Goal: Task Accomplishment & Management: Complete application form

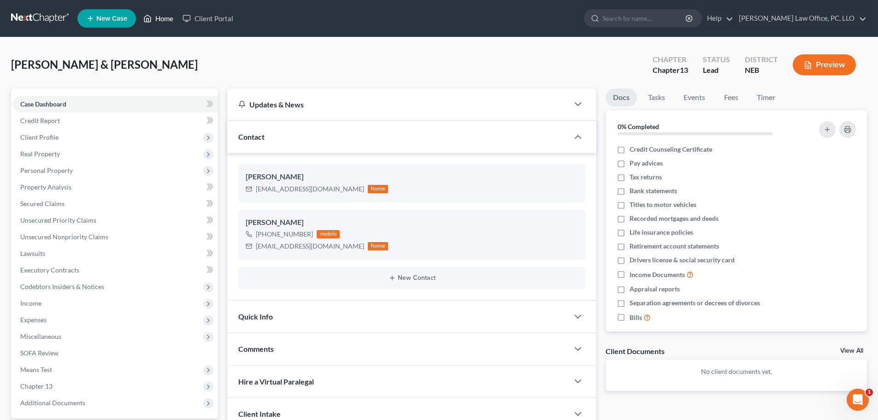
click at [165, 15] on link "Home" at bounding box center [158, 18] width 39 height 17
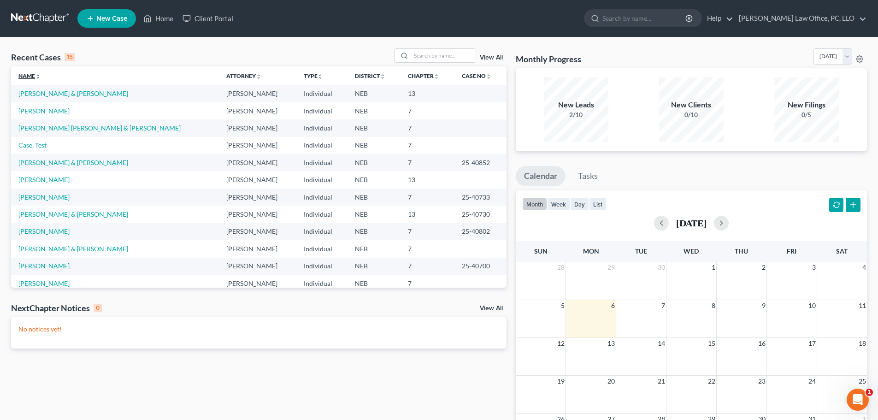
click at [39, 73] on link "Name unfold_more expand_more expand_less" at bounding box center [29, 75] width 22 height 7
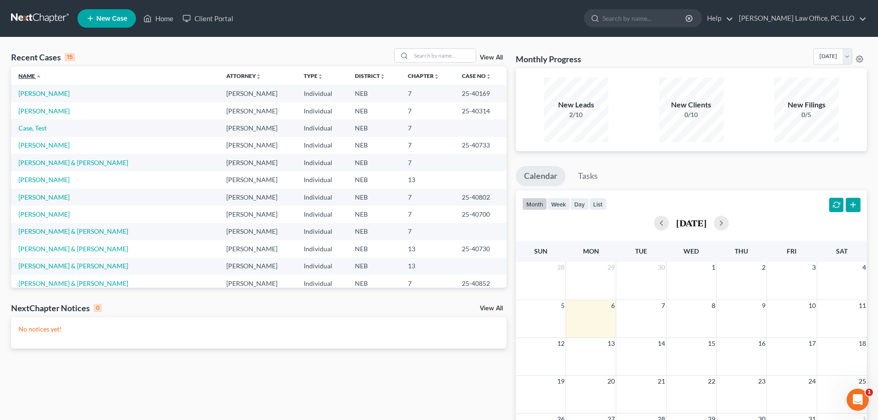
scroll to position [63, 0]
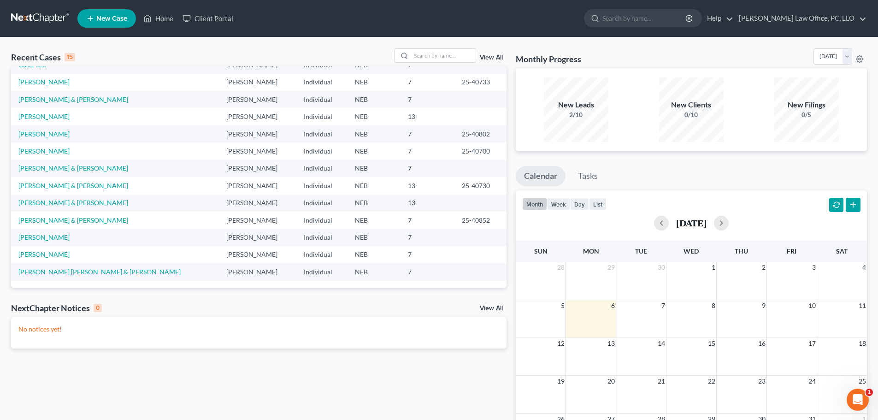
click at [89, 269] on link "[PERSON_NAME] [PERSON_NAME] & [PERSON_NAME]" at bounding box center [99, 272] width 162 height 8
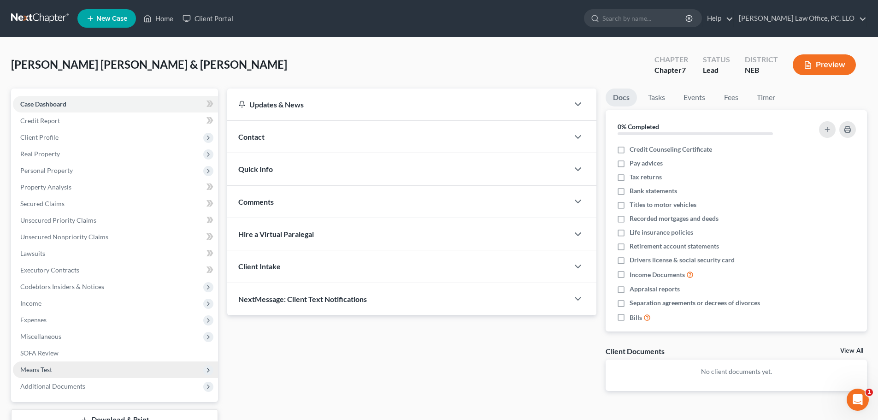
click at [69, 369] on span "Means Test" at bounding box center [115, 369] width 205 height 17
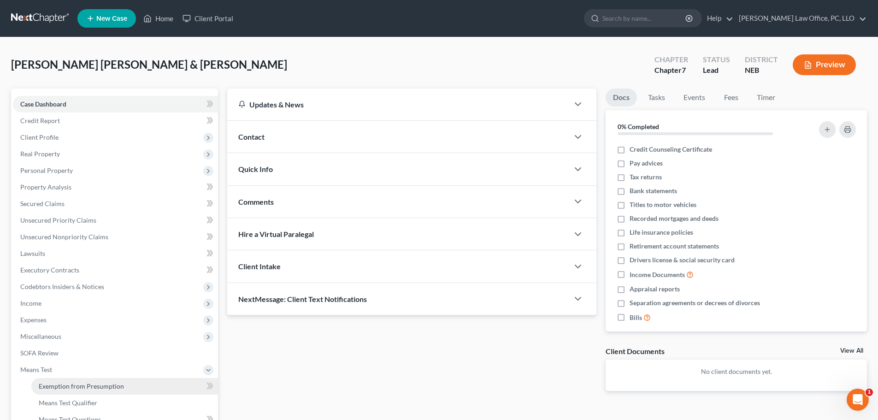
click at [122, 389] on link "Exemption from Presumption" at bounding box center [124, 386] width 187 height 17
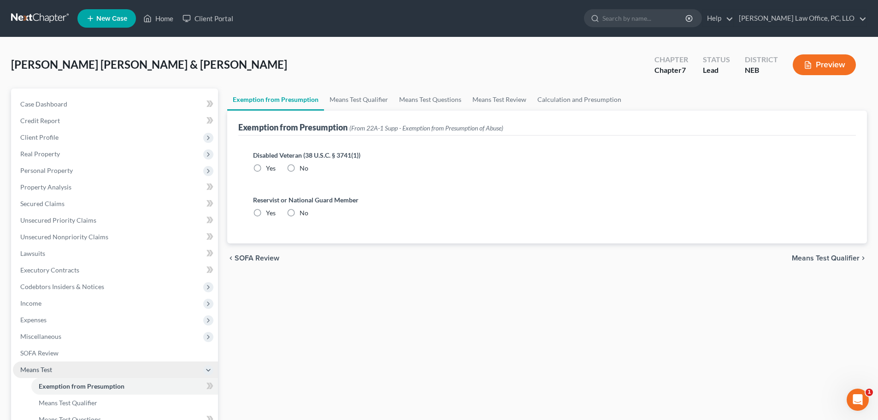
click at [44, 371] on span "Means Test" at bounding box center [36, 370] width 32 height 8
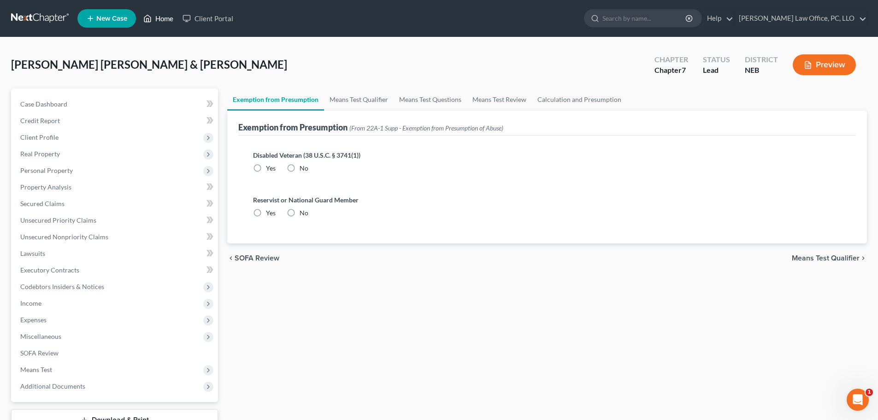
click at [165, 13] on link "Home" at bounding box center [158, 18] width 39 height 17
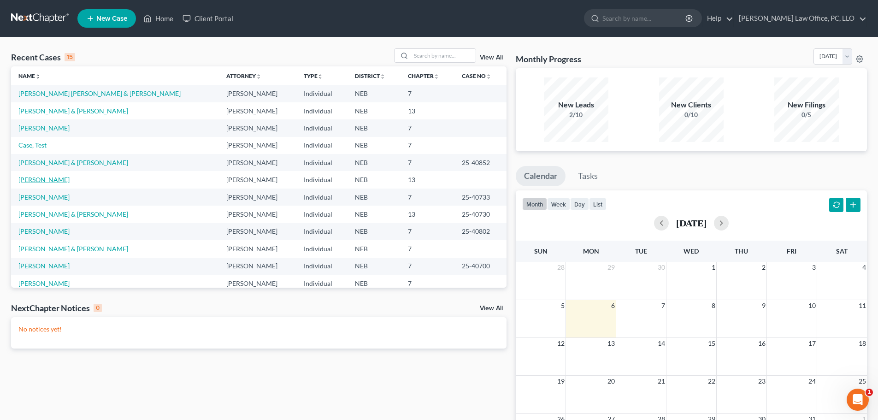
click at [33, 181] on link "[PERSON_NAME]" at bounding box center [43, 180] width 51 height 8
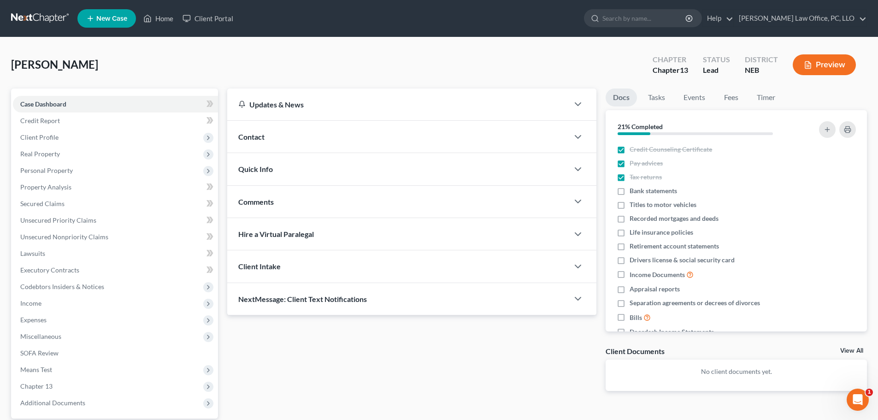
scroll to position [87, 0]
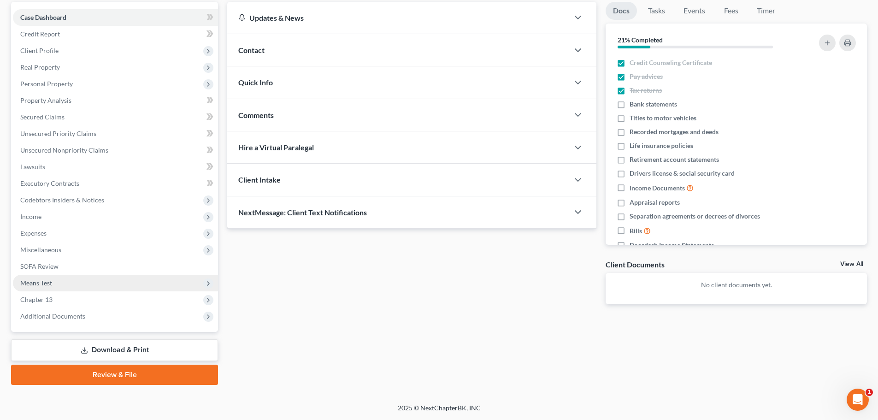
click at [56, 284] on span "Means Test" at bounding box center [115, 283] width 205 height 17
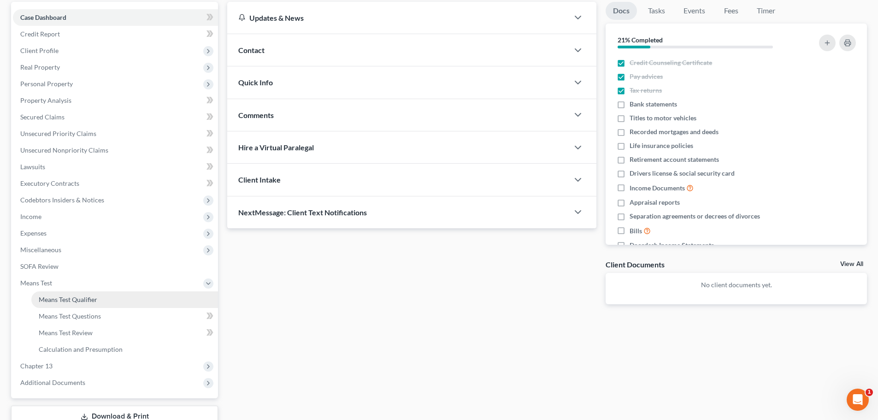
click at [61, 300] on span "Means Test Qualifier" at bounding box center [68, 299] width 59 height 8
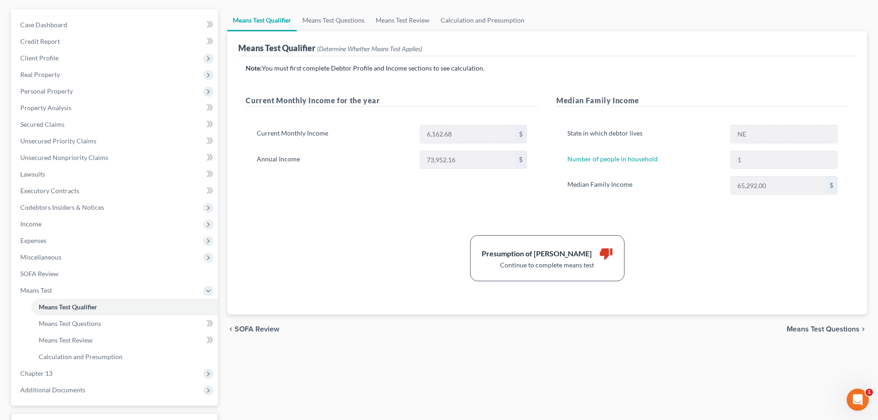
scroll to position [35, 0]
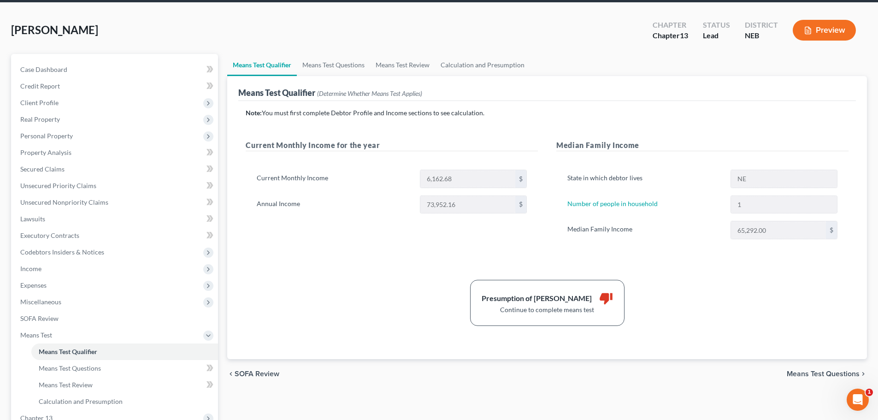
click at [812, 371] on span "Means Test Questions" at bounding box center [823, 373] width 73 height 7
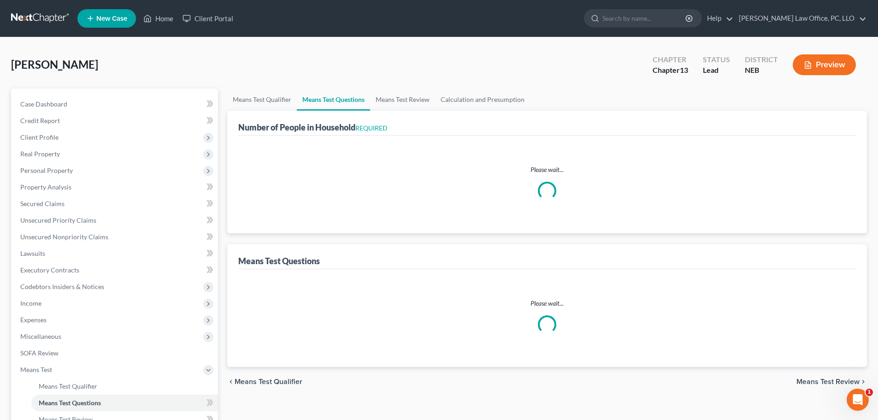
select select "1"
select select "60"
select select "1"
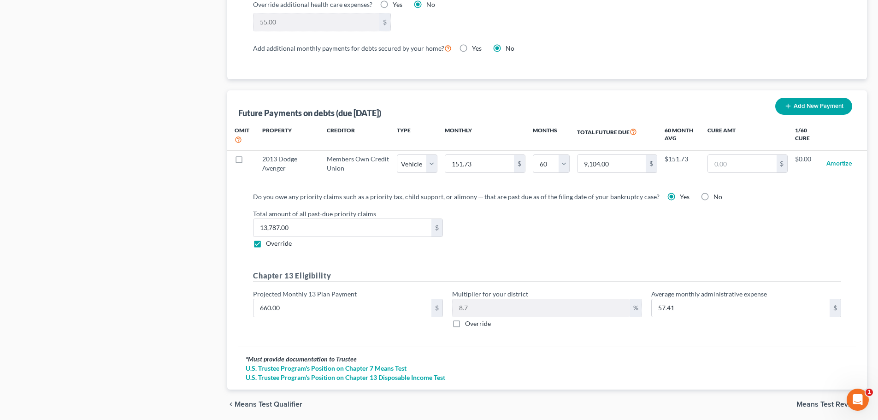
scroll to position [861, 0]
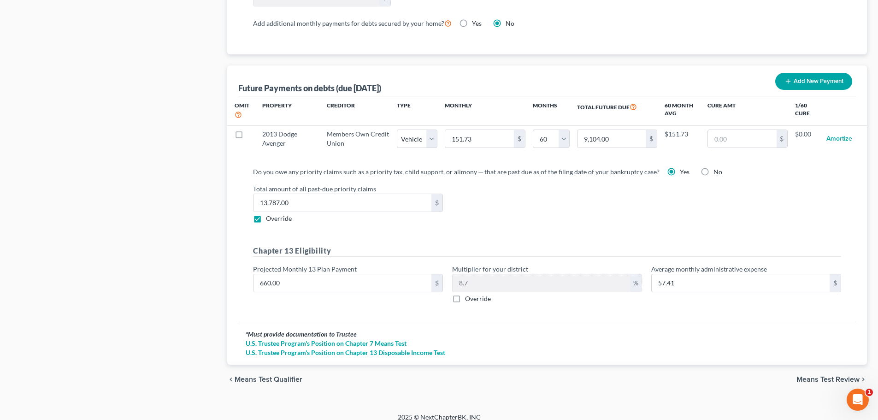
click at [813, 376] on span "Means Test Review" at bounding box center [827, 379] width 63 height 7
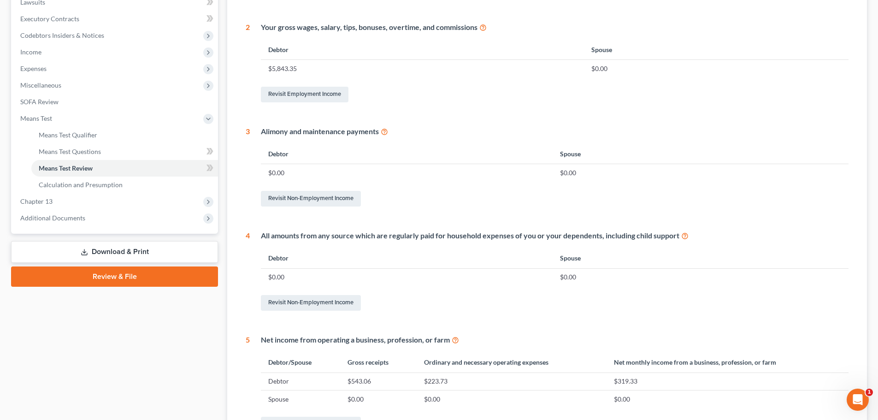
scroll to position [363, 0]
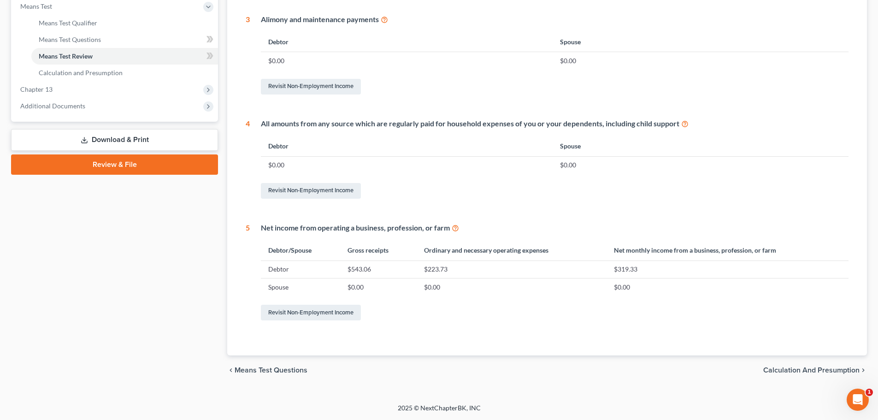
click at [785, 365] on div "chevron_left Means Test Questions Calculation and Presumption chevron_right" at bounding box center [547, 369] width 640 height 29
click at [787, 368] on span "Calculation and Presumption" at bounding box center [811, 369] width 96 height 7
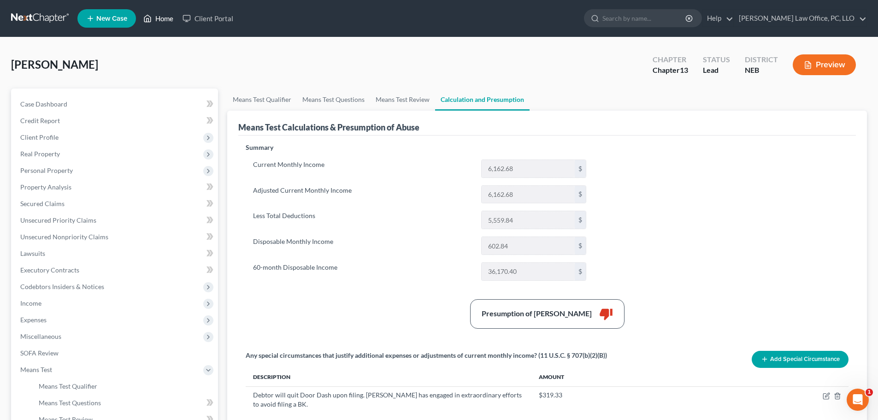
click at [152, 15] on icon at bounding box center [147, 18] width 8 height 11
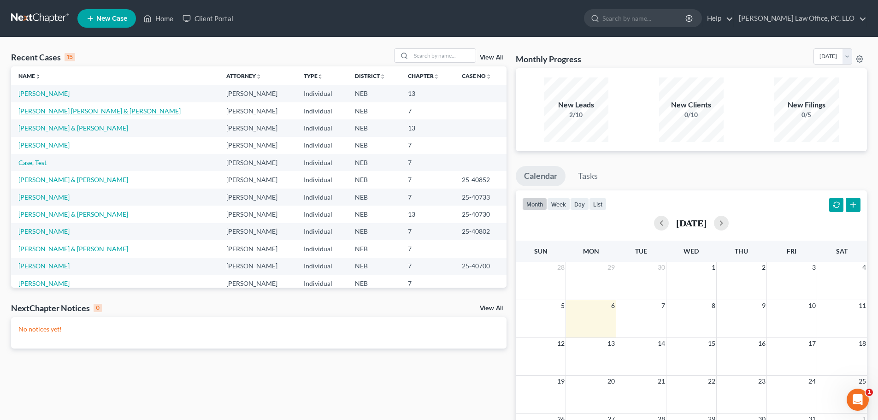
click at [78, 110] on link "[PERSON_NAME] [PERSON_NAME] & [PERSON_NAME]" at bounding box center [99, 111] width 162 height 8
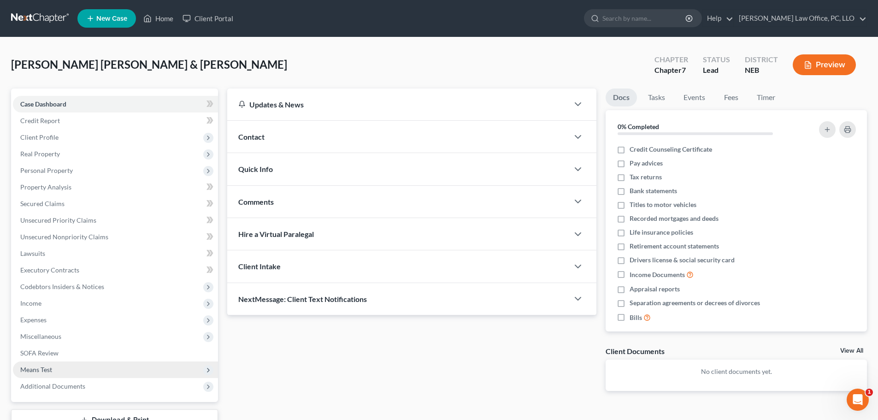
click at [63, 369] on span "Means Test" at bounding box center [115, 369] width 205 height 17
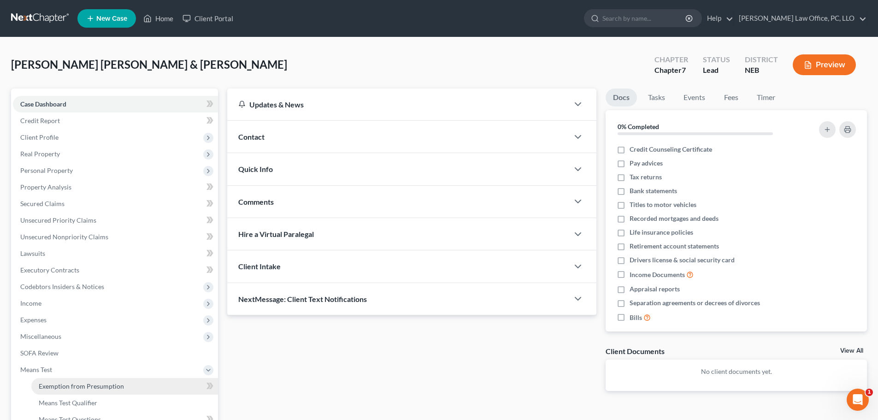
click at [74, 389] on span "Exemption from Presumption" at bounding box center [81, 386] width 85 height 8
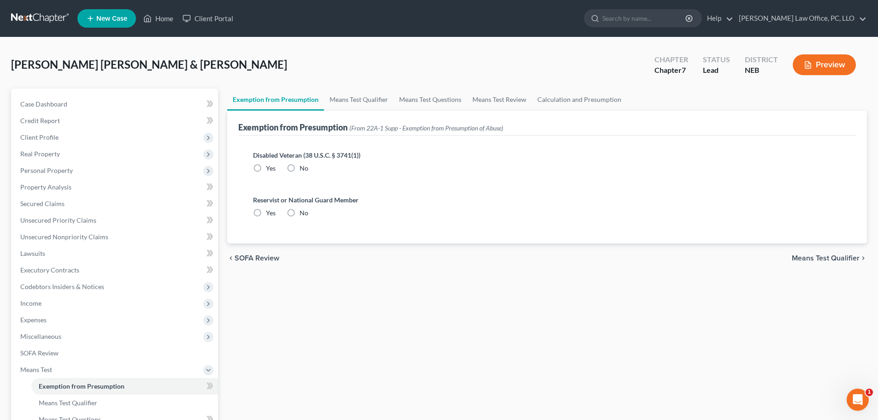
click at [300, 170] on label "No" at bounding box center [304, 168] width 9 height 9
click at [303, 170] on input "No" at bounding box center [306, 167] width 6 height 6
radio input "true"
click at [300, 215] on label "No" at bounding box center [304, 212] width 9 height 9
click at [303, 214] on input "No" at bounding box center [306, 211] width 6 height 6
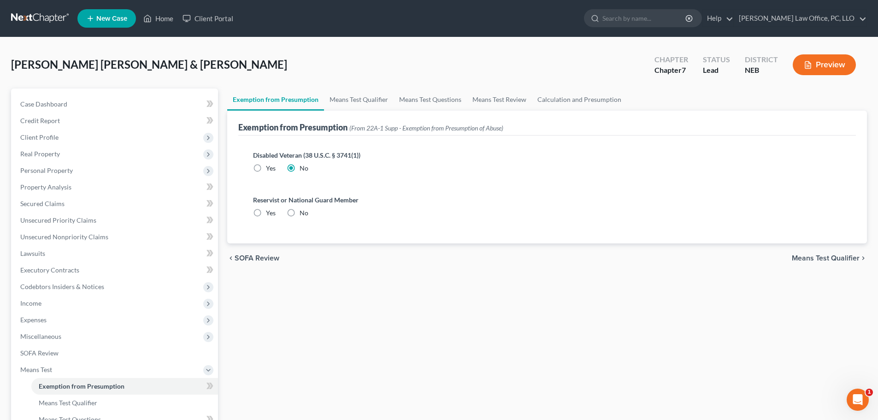
radio input "true"
click at [821, 258] on span "Means Test Qualifier" at bounding box center [826, 257] width 68 height 7
click at [41, 116] on link "Credit Report" at bounding box center [115, 120] width 205 height 17
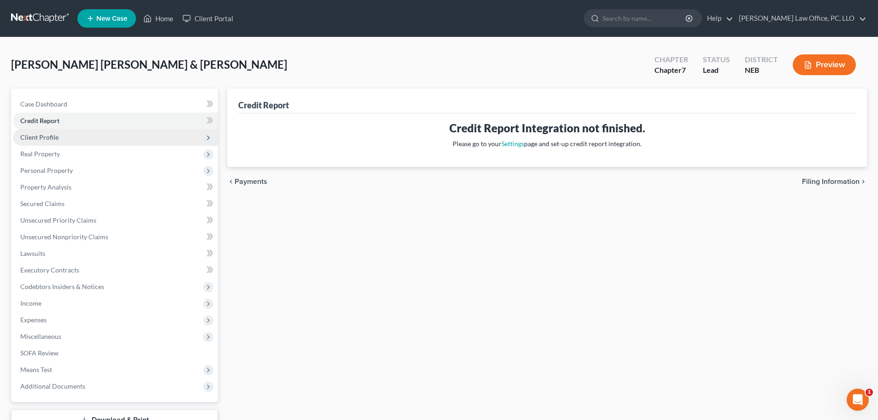
click at [44, 136] on span "Client Profile" at bounding box center [39, 137] width 38 height 8
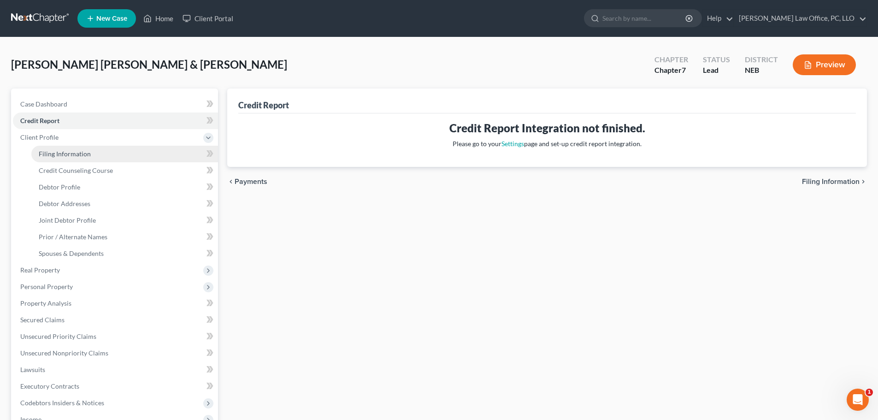
click at [57, 155] on span "Filing Information" at bounding box center [65, 154] width 52 height 8
select select "1"
select select "0"
select select "30"
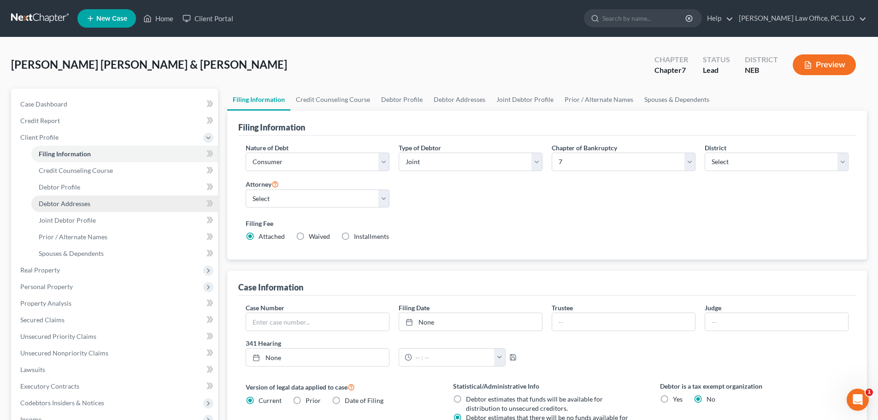
drag, startPoint x: 71, startPoint y: 204, endPoint x: 72, endPoint y: 200, distance: 5.0
click at [71, 204] on span "Debtor Addresses" at bounding box center [65, 204] width 52 height 8
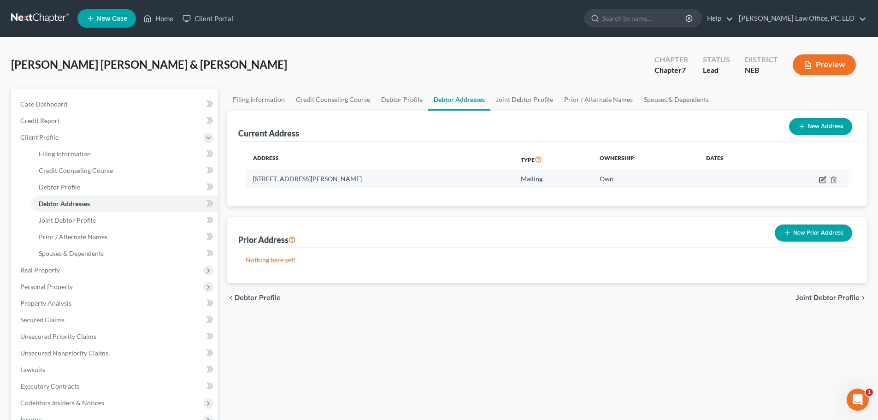
click at [824, 179] on icon "button" at bounding box center [823, 179] width 4 height 4
select select "30"
select select "1"
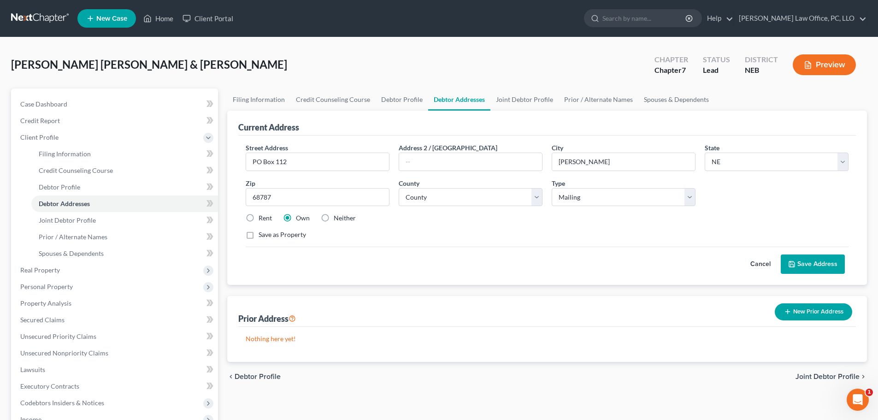
click at [821, 257] on button "Save Address" at bounding box center [813, 263] width 64 height 19
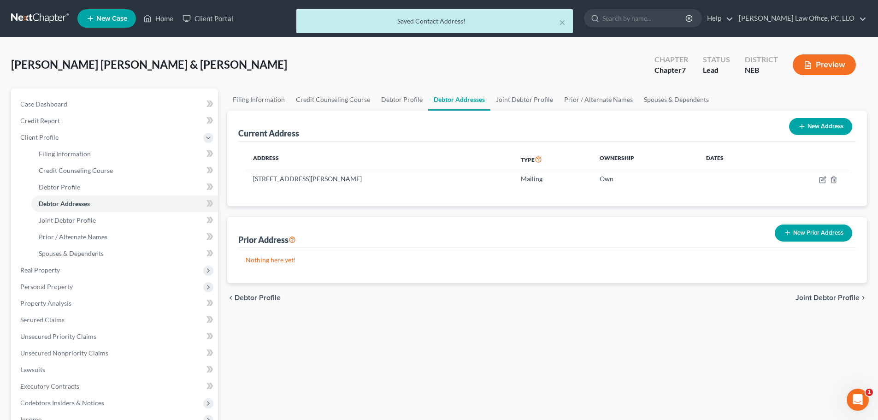
click at [811, 121] on button "New Address" at bounding box center [820, 126] width 63 height 17
select select "0"
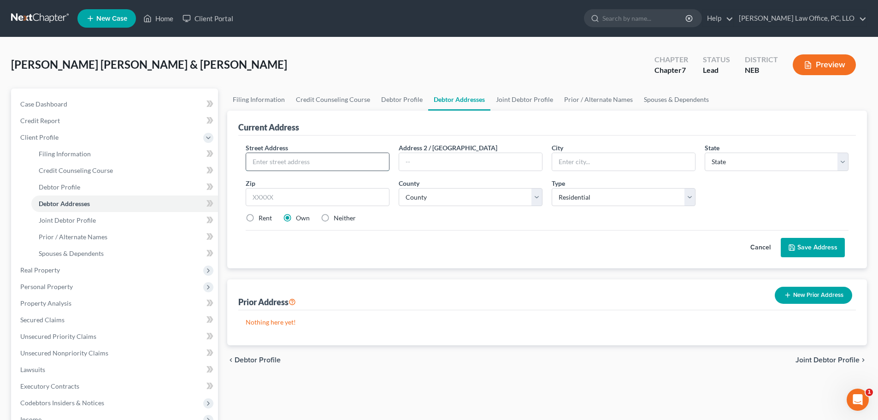
click at [341, 159] on input "text" at bounding box center [317, 162] width 143 height 18
type input "[STREET_ADDRESS][US_STATE]"
type input "[PERSON_NAME]"
select select "30"
type input "68733"
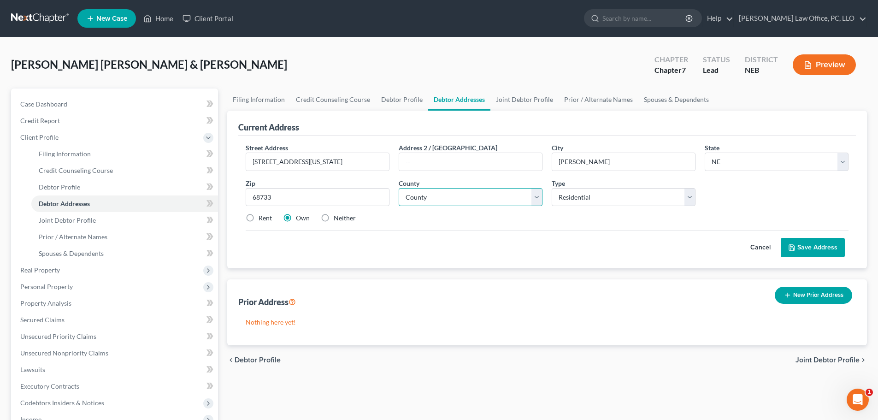
click at [539, 198] on select "County [GEOGRAPHIC_DATA] [GEOGRAPHIC_DATA] [GEOGRAPHIC_DATA] [GEOGRAPHIC_DATA] …" at bounding box center [471, 197] width 144 height 18
select select "21"
click at [399, 188] on select "County [GEOGRAPHIC_DATA] [GEOGRAPHIC_DATA] [GEOGRAPHIC_DATA] [GEOGRAPHIC_DATA] …" at bounding box center [471, 197] width 144 height 18
click at [693, 200] on select "Select Residential Mailing Rental Business" at bounding box center [624, 197] width 144 height 18
click at [552, 188] on select "Select Residential Mailing Rental Business" at bounding box center [624, 197] width 144 height 18
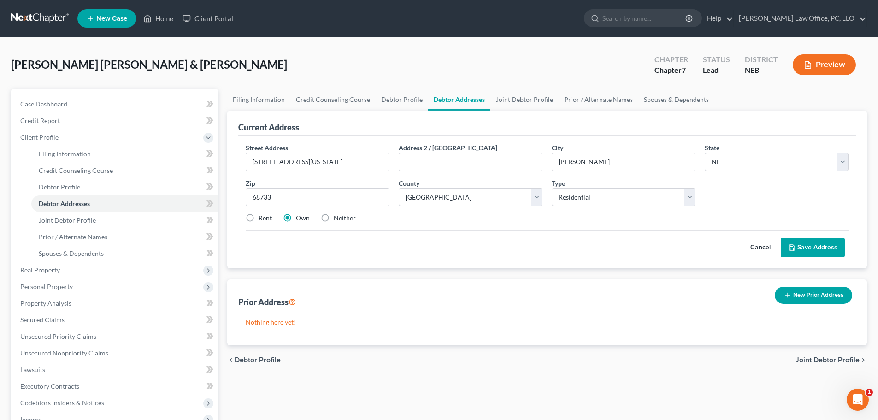
click at [809, 245] on button "Save Address" at bounding box center [813, 247] width 64 height 19
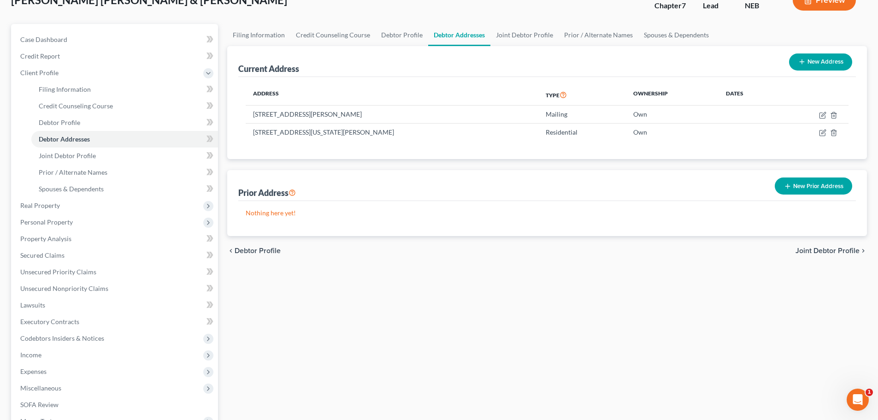
scroll to position [89, 0]
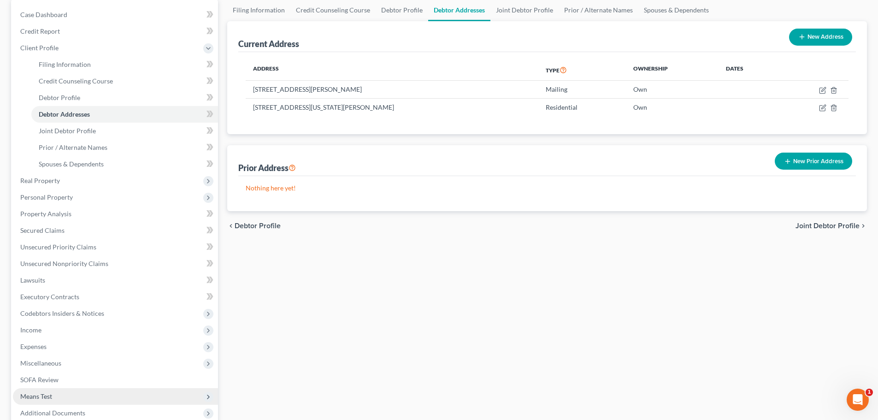
click at [47, 394] on span "Means Test" at bounding box center [36, 396] width 32 height 8
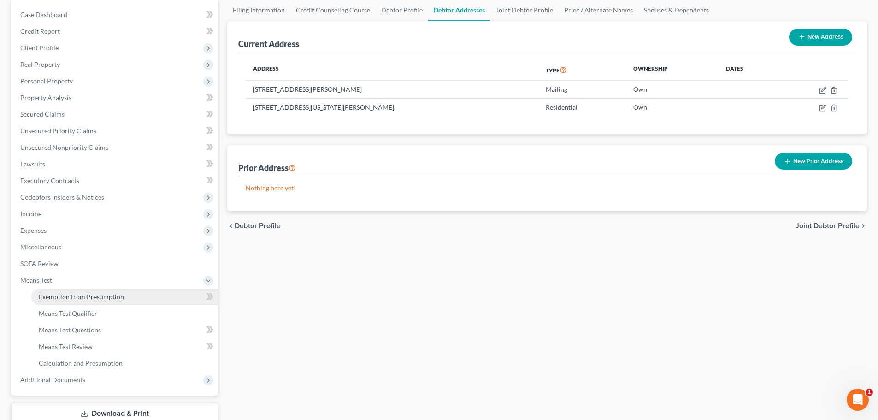
click at [84, 293] on span "Exemption from Presumption" at bounding box center [81, 297] width 85 height 8
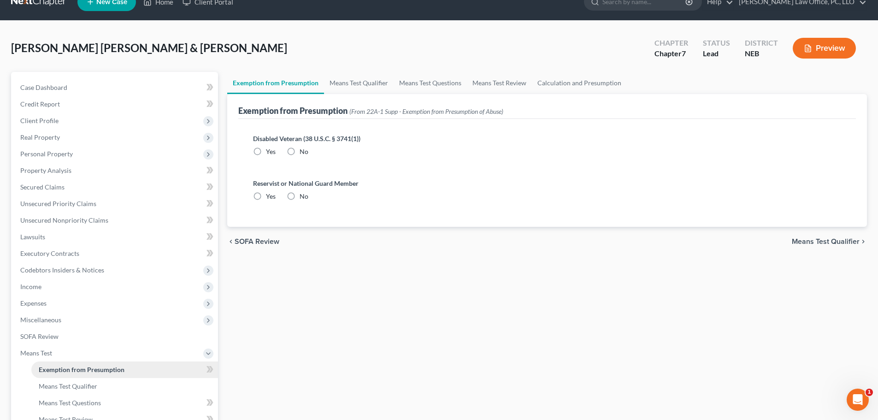
radio input "true"
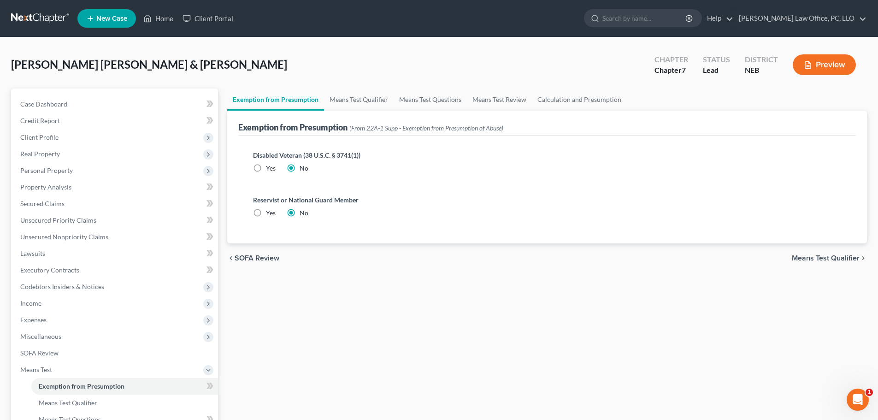
click at [819, 254] on span "Means Test Qualifier" at bounding box center [826, 257] width 68 height 7
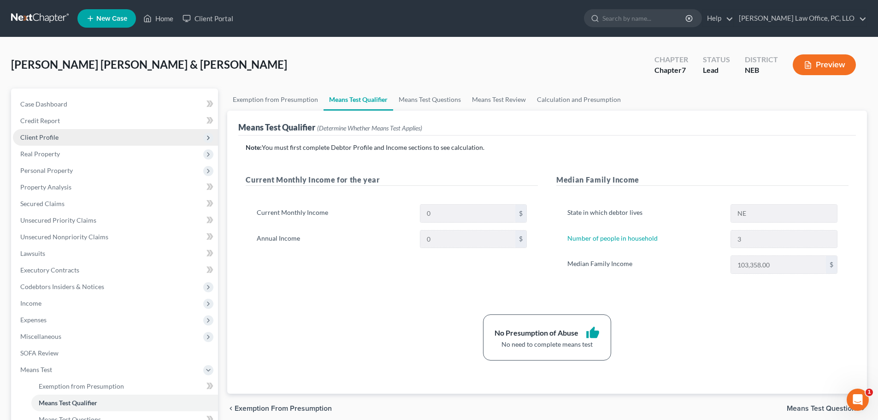
click at [43, 140] on span "Client Profile" at bounding box center [39, 137] width 38 height 8
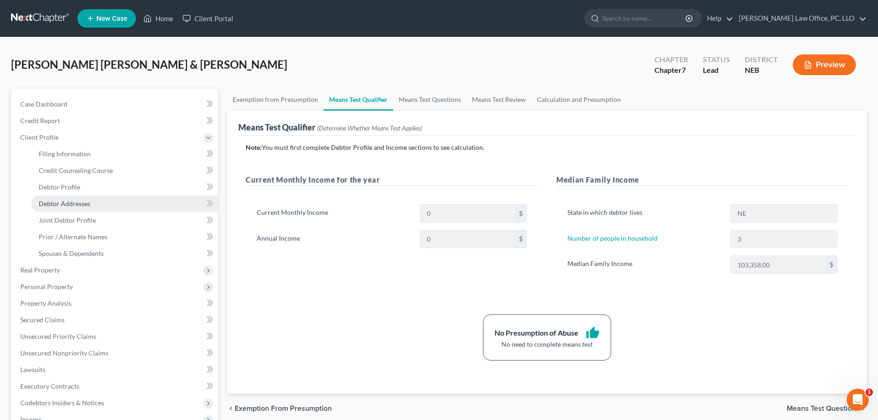
click at [66, 200] on span "Debtor Addresses" at bounding box center [65, 204] width 52 height 8
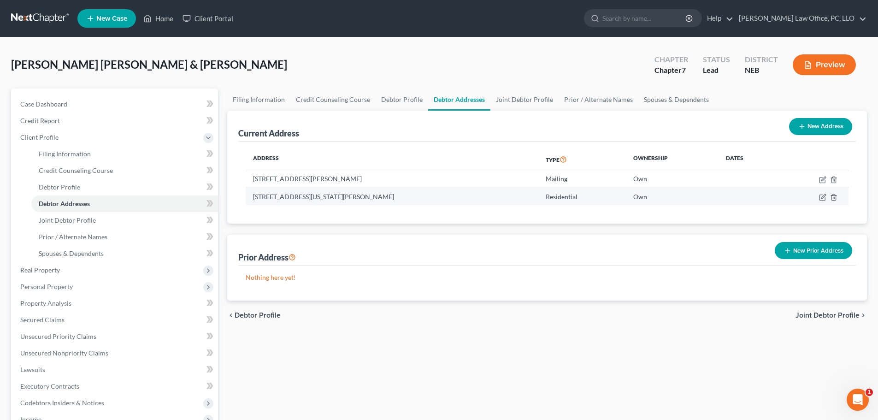
click at [819, 196] on td at bounding box center [813, 197] width 69 height 18
click at [824, 195] on icon "button" at bounding box center [822, 197] width 7 height 7
select select "30"
select select "21"
select select "0"
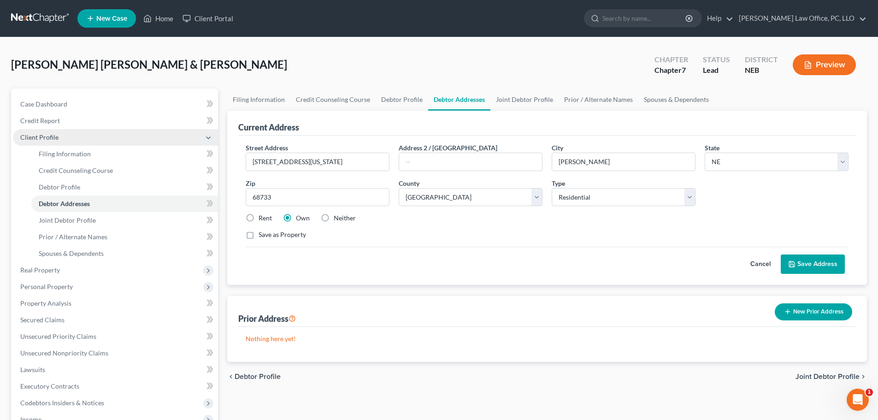
click at [41, 134] on span "Client Profile" at bounding box center [39, 137] width 38 height 8
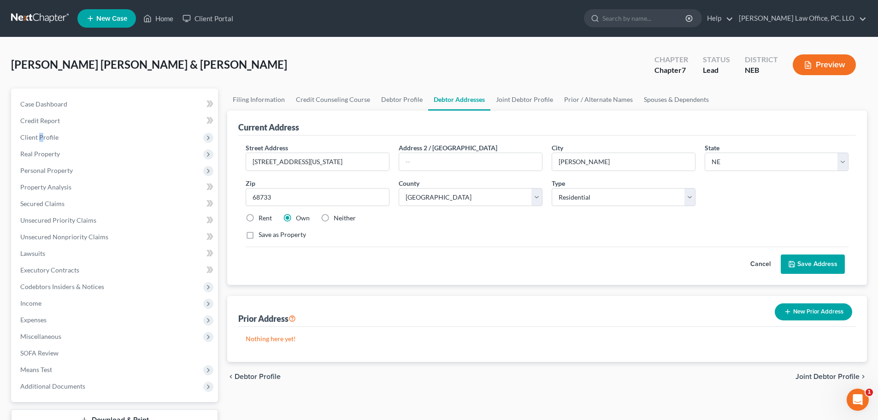
click at [819, 373] on span "Joint Debtor Profile" at bounding box center [828, 376] width 64 height 7
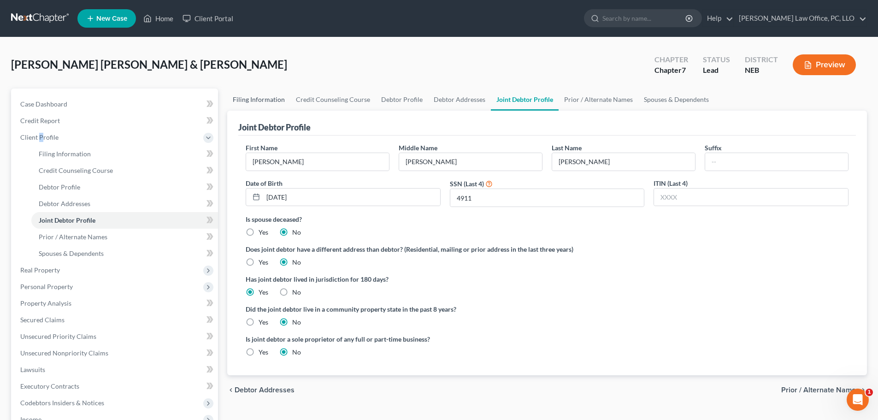
click at [265, 98] on link "Filing Information" at bounding box center [258, 99] width 63 height 22
select select "1"
select select "0"
select select "48"
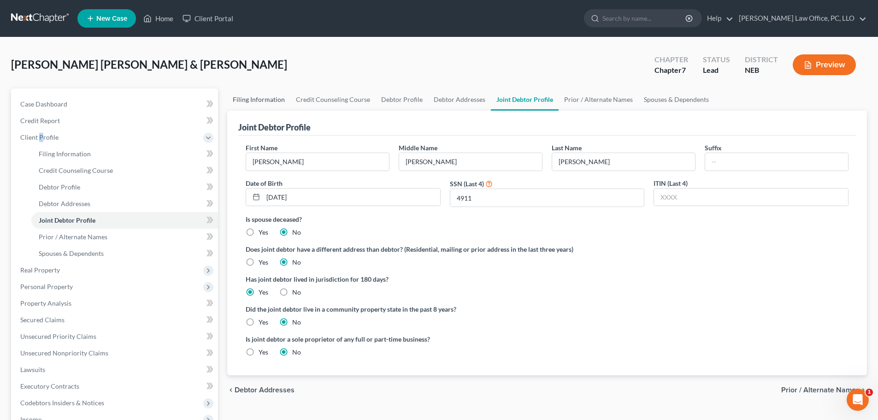
select select "0"
select select "30"
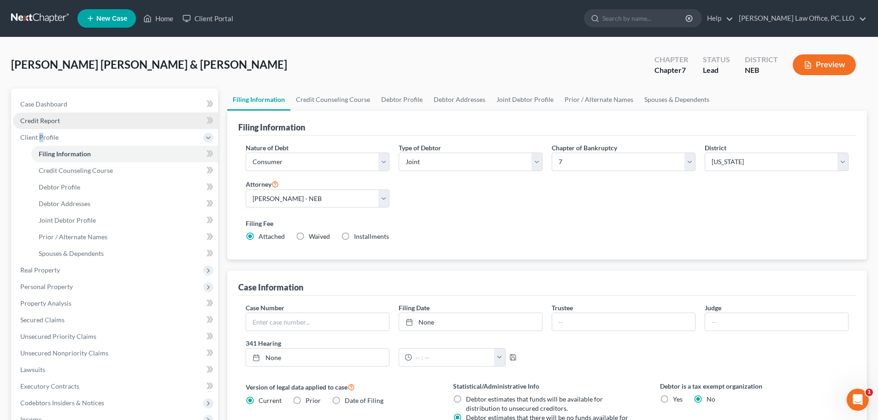
click at [58, 122] on span "Credit Report" at bounding box center [40, 121] width 40 height 8
